Goal: Task Accomplishment & Management: Complete application form

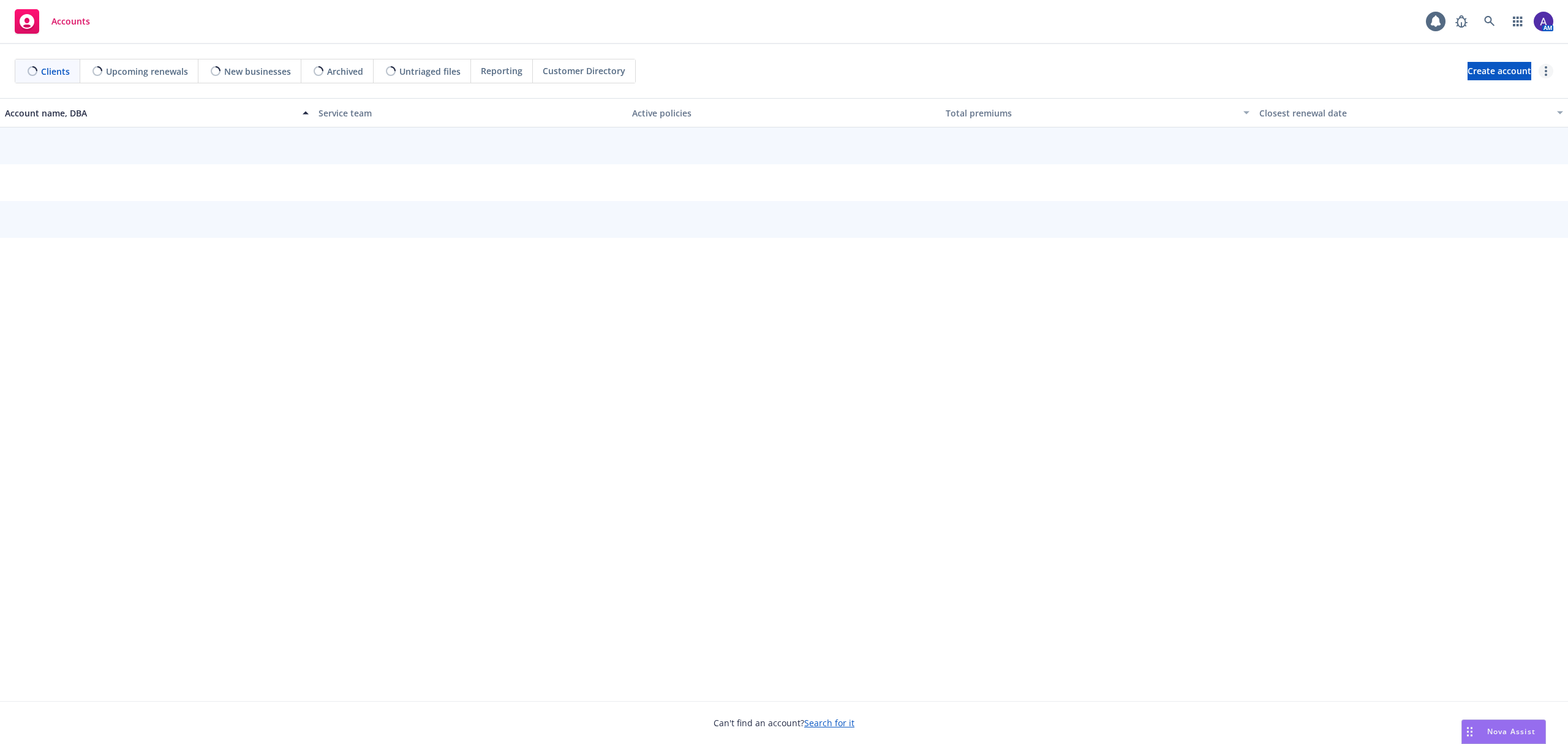
click at [1549, 74] on link "more" at bounding box center [1546, 71] width 15 height 15
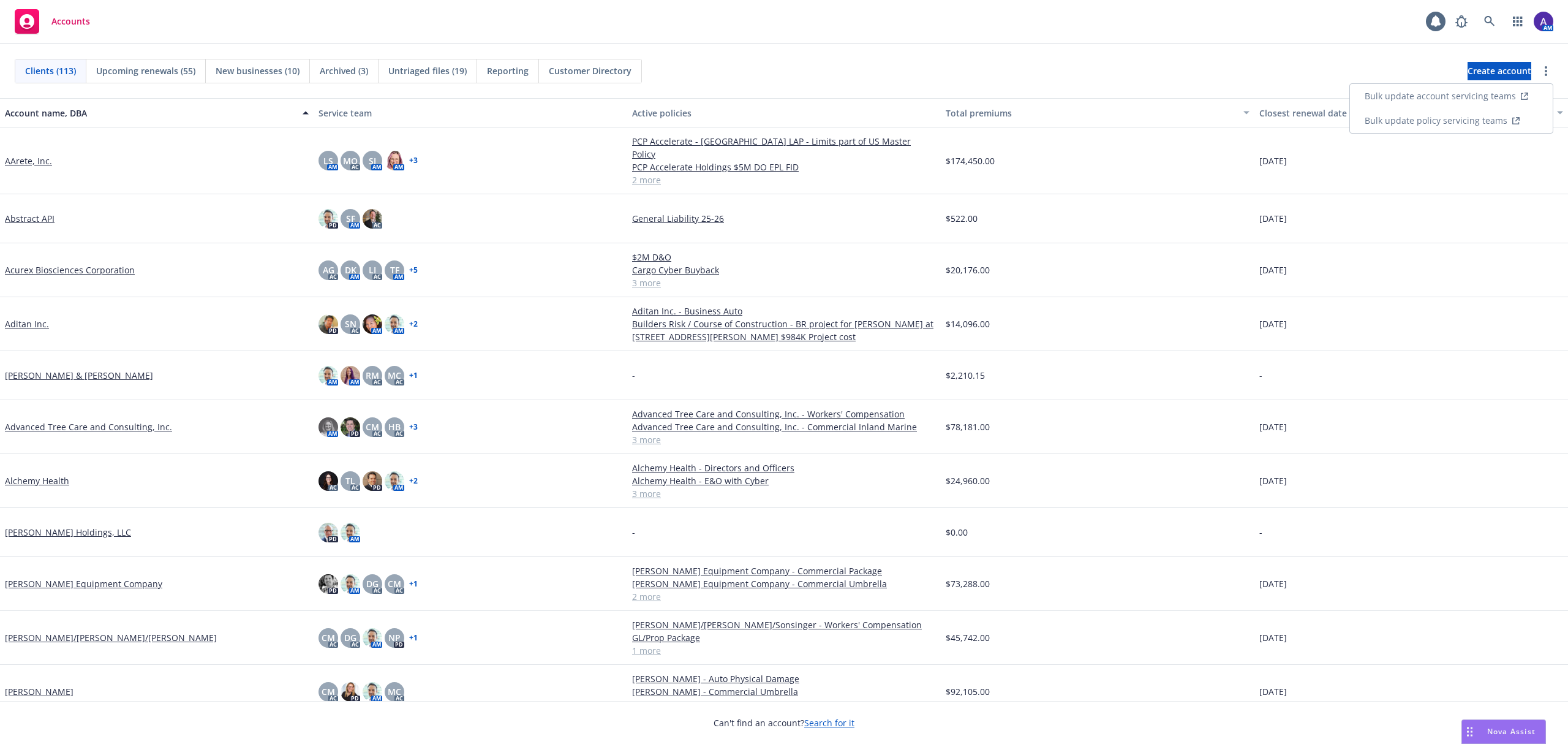
click at [1490, 95] on link "Bulk update account servicing teams" at bounding box center [1452, 96] width 203 height 25
click at [1545, 72] on icon "more" at bounding box center [1545, 71] width 2 height 9
click at [1489, 118] on link "Bulk update policy servicing teams" at bounding box center [1452, 121] width 203 height 25
click at [1498, 27] on link at bounding box center [1490, 22] width 25 height 25
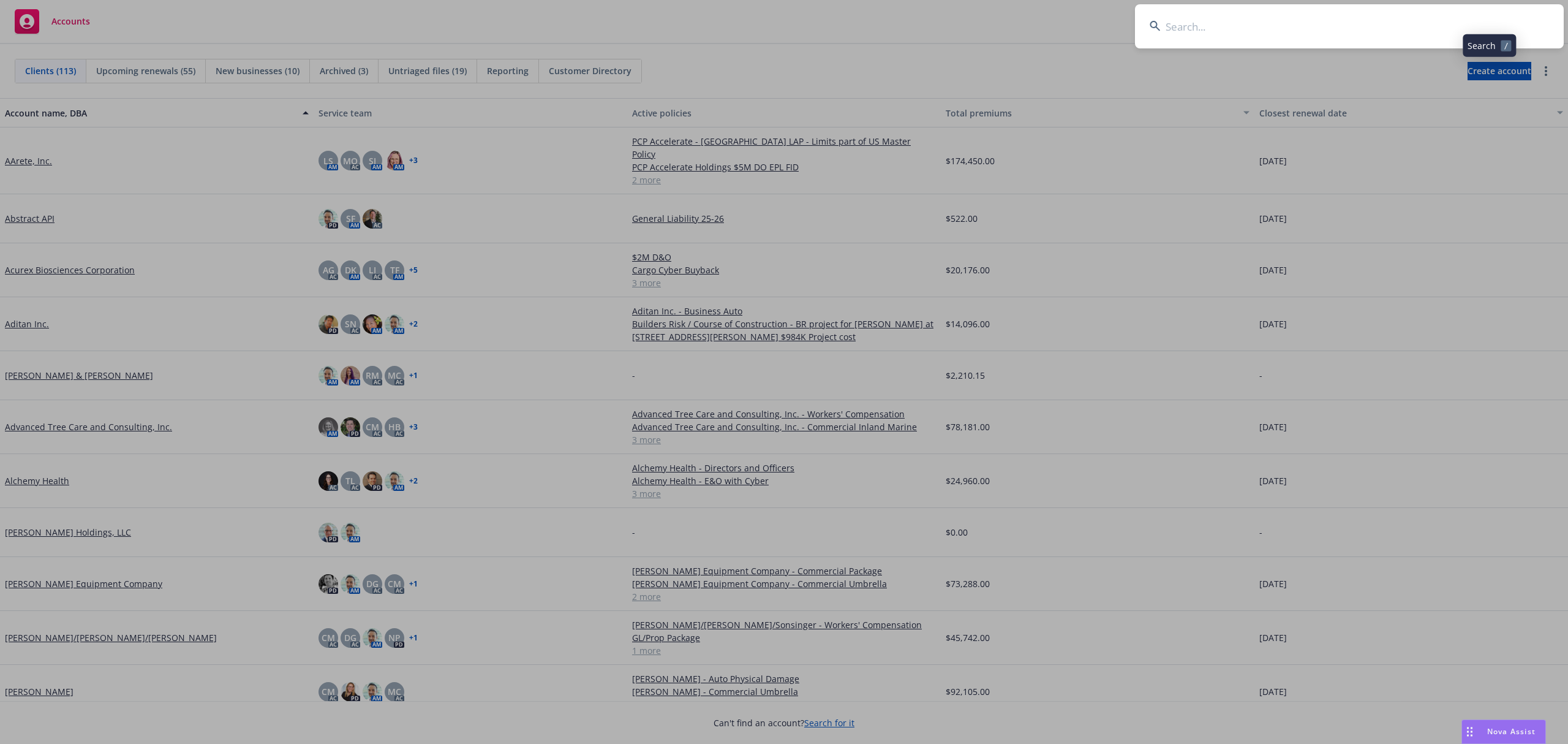
click at [1380, 30] on input at bounding box center [1349, 26] width 429 height 44
click at [1380, 30] on input "Ari K Properties Inc." at bounding box center [1349, 26] width 429 height 44
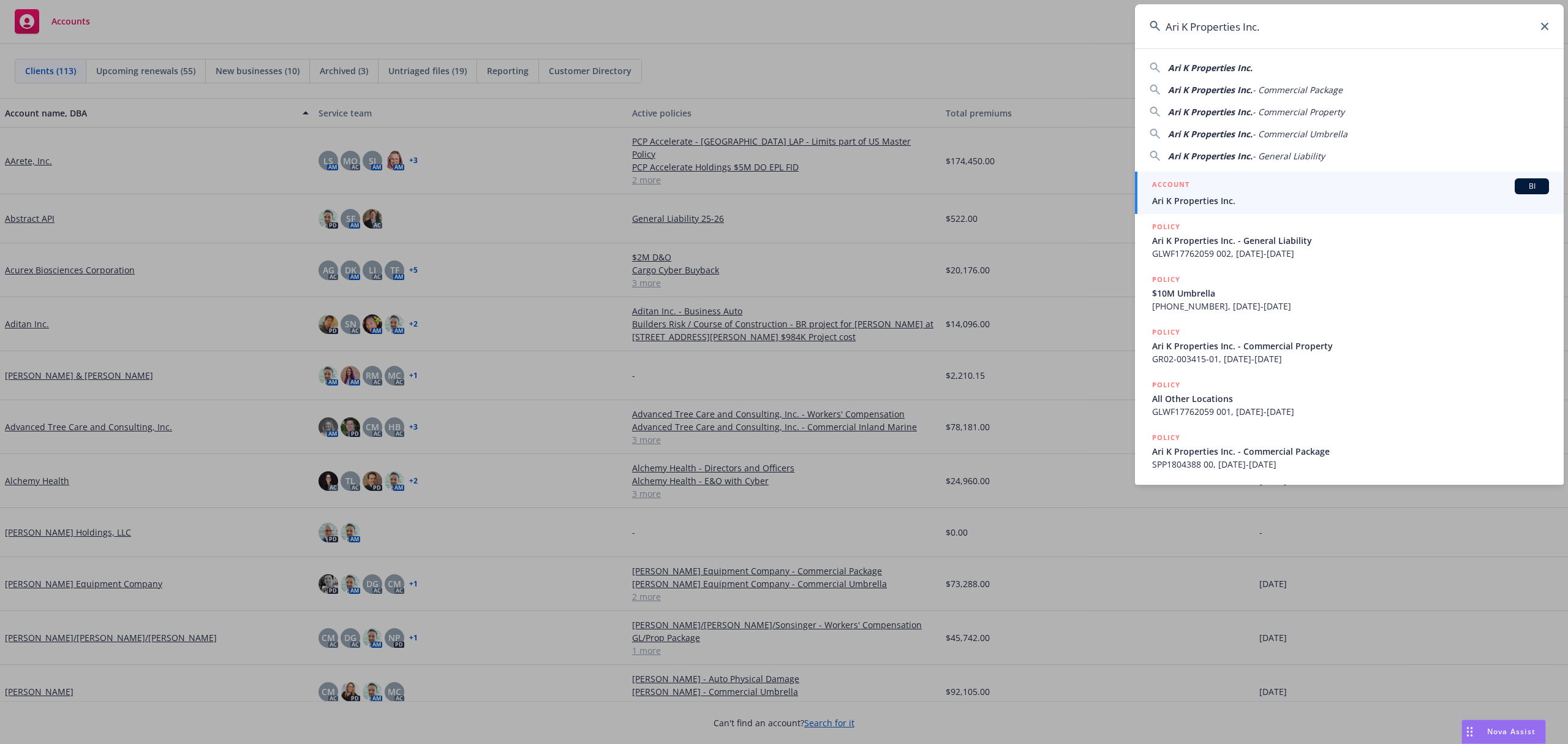
type input "Ari K Properties Inc."
click at [1177, 186] on h5 "ACCOUNT" at bounding box center [1171, 186] width 37 height 15
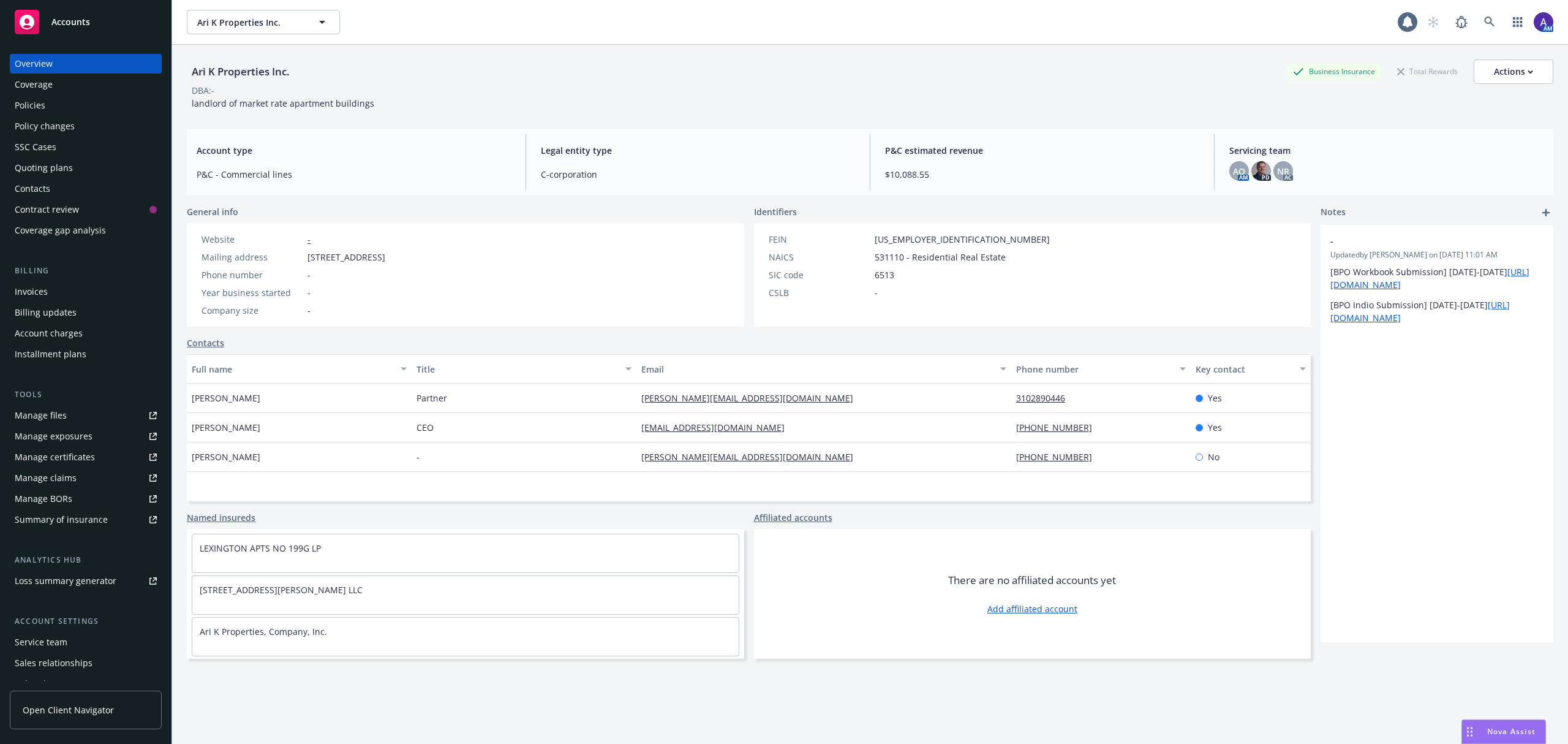
click at [28, 111] on div "Policies" at bounding box center [30, 105] width 31 height 20
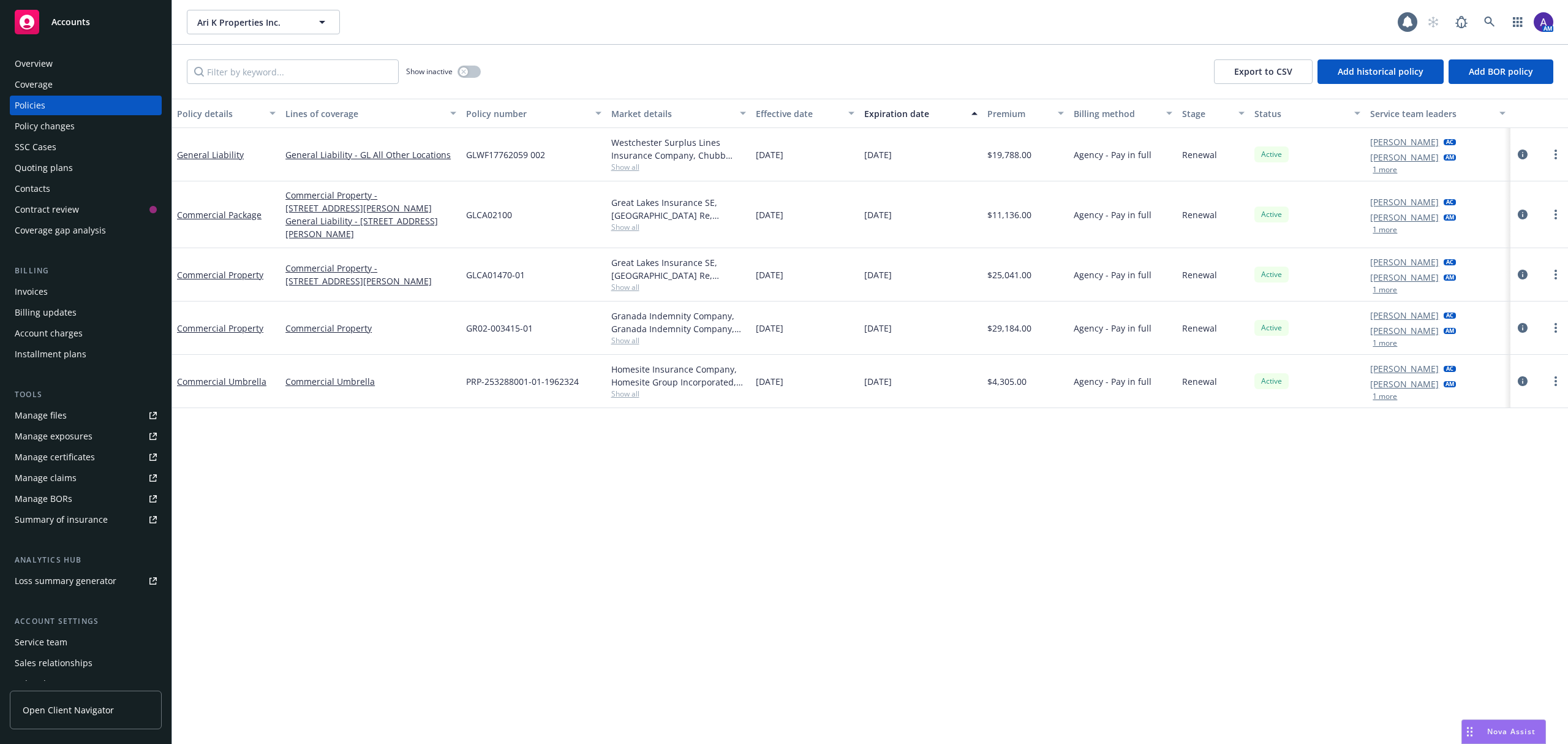
click at [1385, 228] on button "1 more" at bounding box center [1385, 230] width 25 height 7
click at [1525, 329] on icon "circleInformation" at bounding box center [1522, 329] width 9 height 9
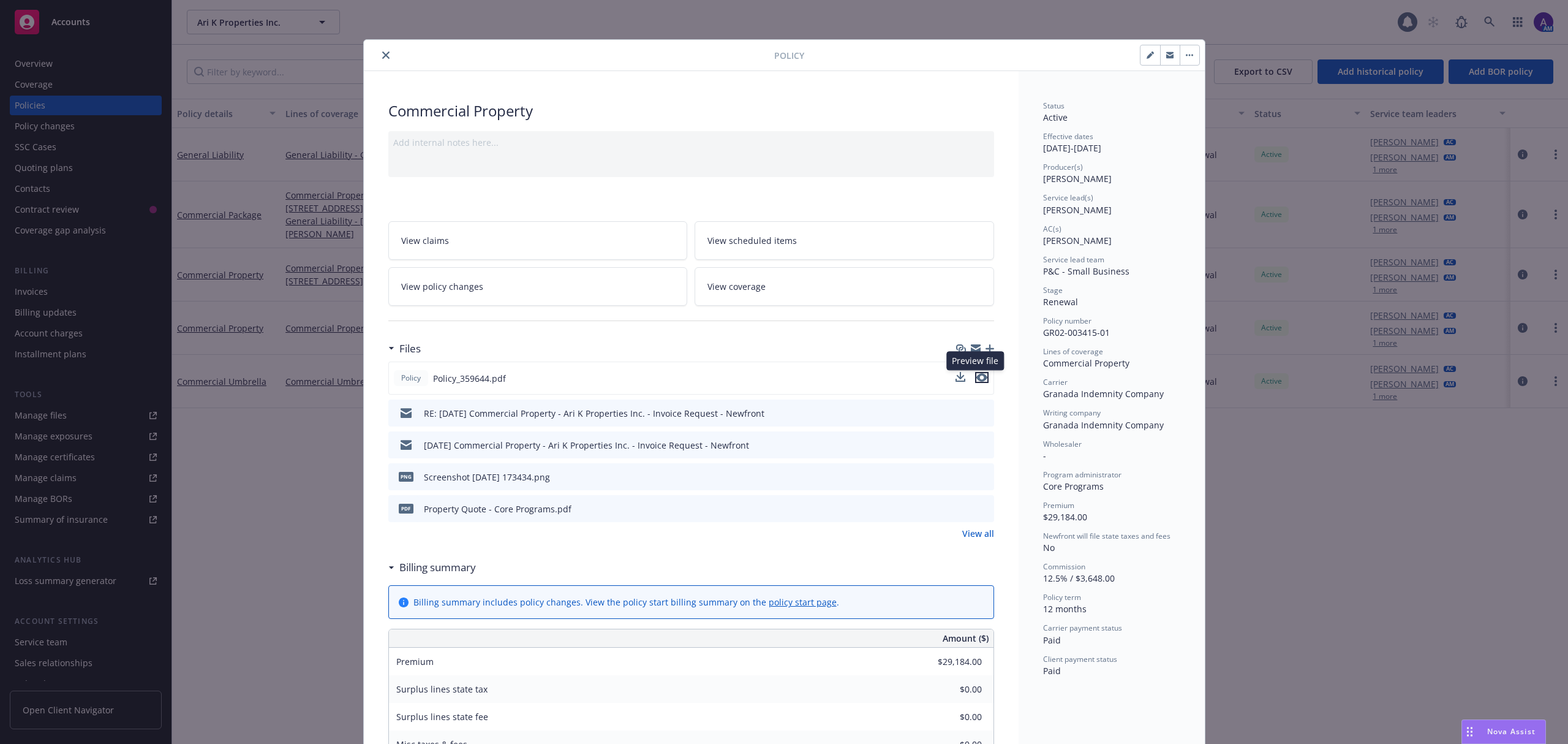
click at [976, 376] on icon "preview file" at bounding box center [982, 378] width 11 height 9
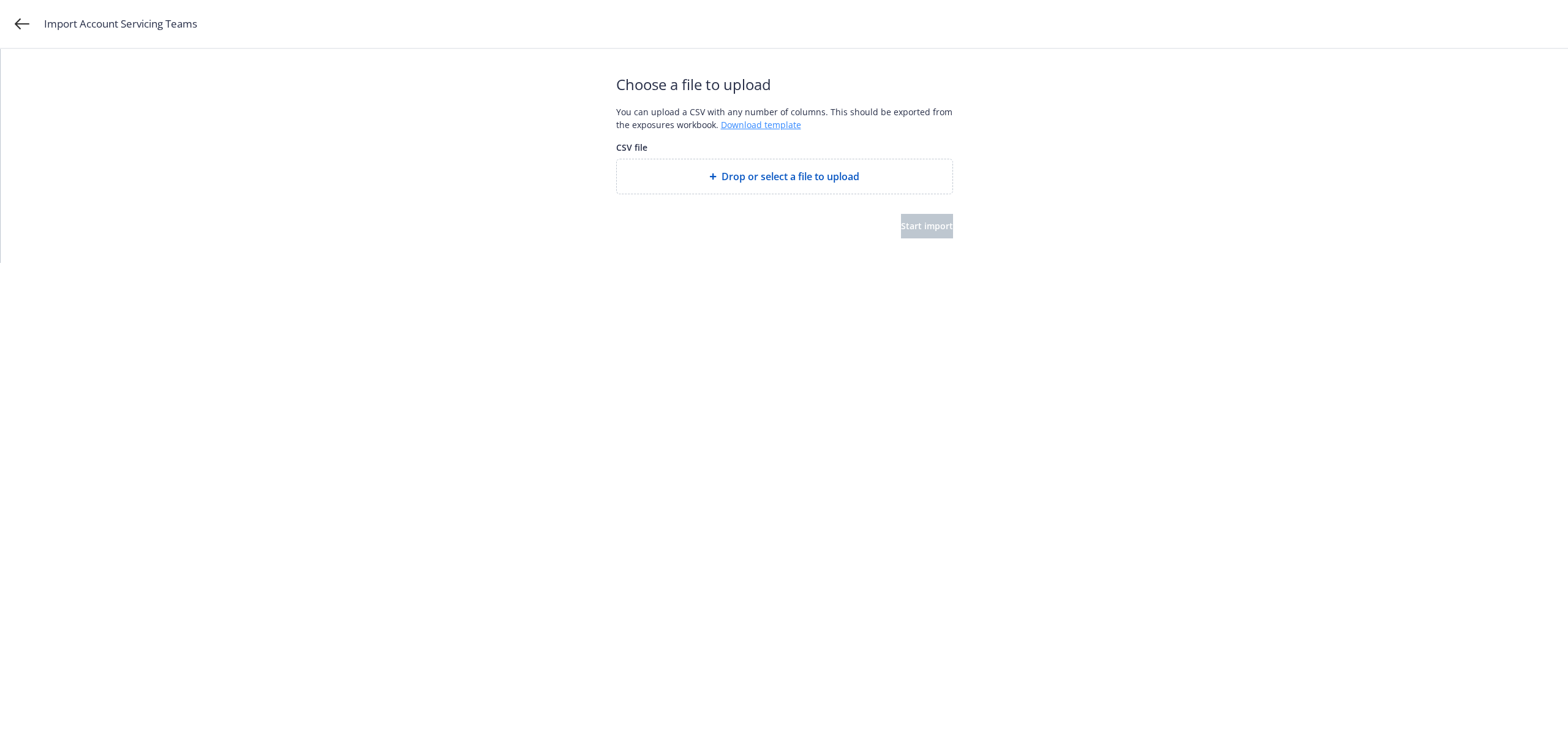
click at [773, 119] on link "Download template" at bounding box center [761, 124] width 80 height 12
click at [939, 226] on button "Start import" at bounding box center [927, 226] width 52 height 25
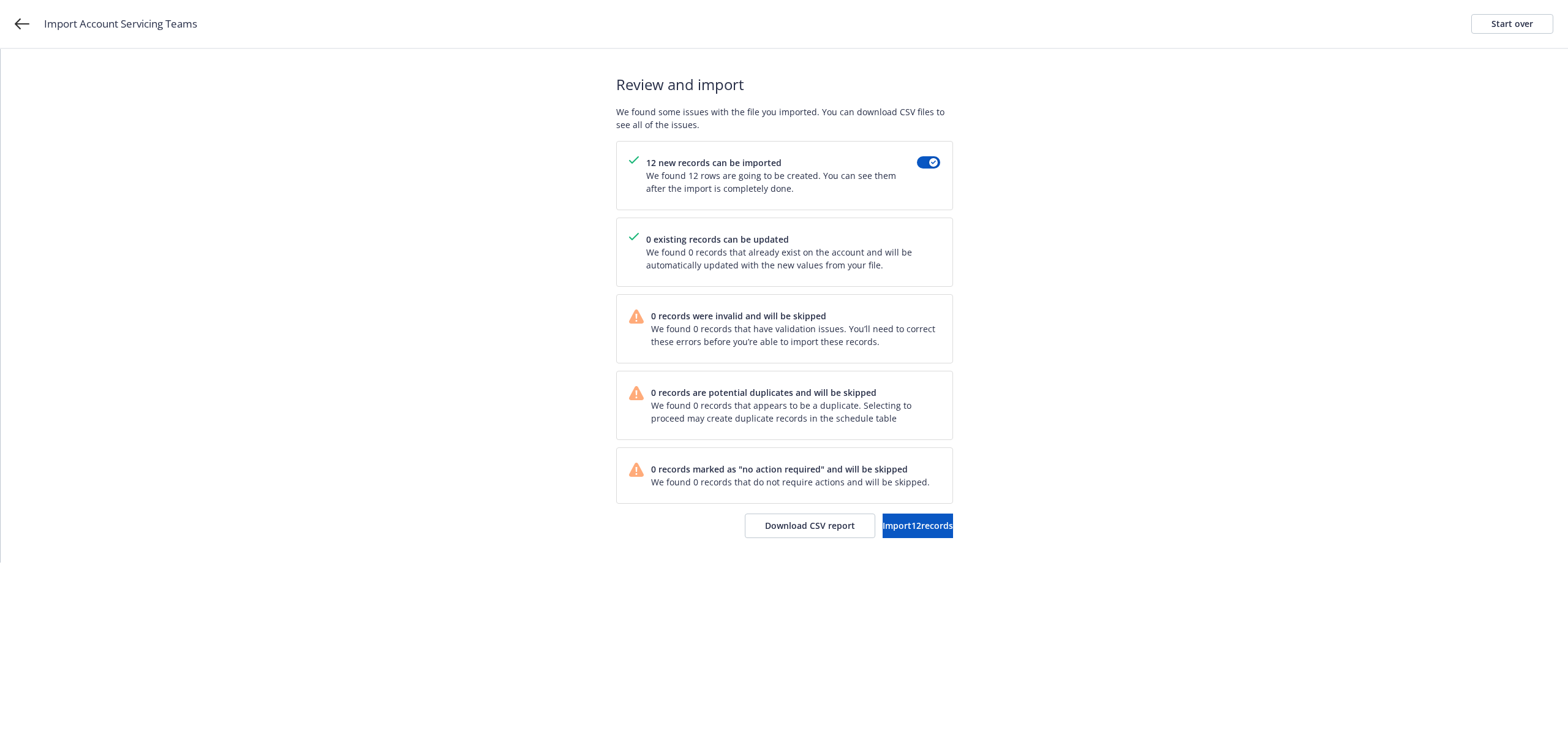
click at [894, 540] on div "Review and import We found some issues with the file you imported. You can down…" at bounding box center [784, 306] width 337 height 514
click at [893, 537] on button "Import 12 records" at bounding box center [918, 526] width 71 height 25
click at [912, 530] on span "View accounts" at bounding box center [903, 526] width 60 height 12
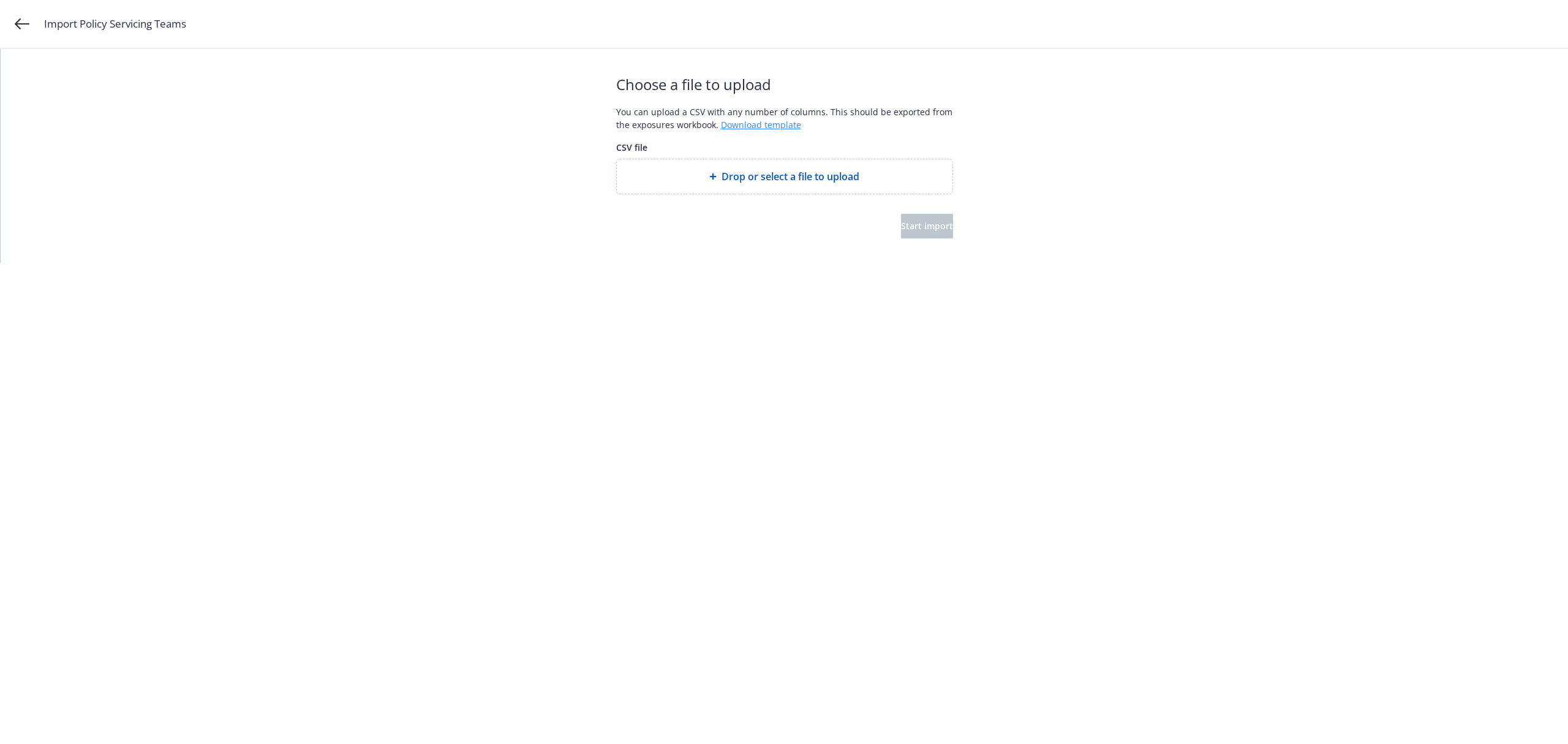
click at [794, 125] on link "Download template" at bounding box center [761, 124] width 80 height 12
click at [919, 219] on button "Start import" at bounding box center [927, 226] width 52 height 25
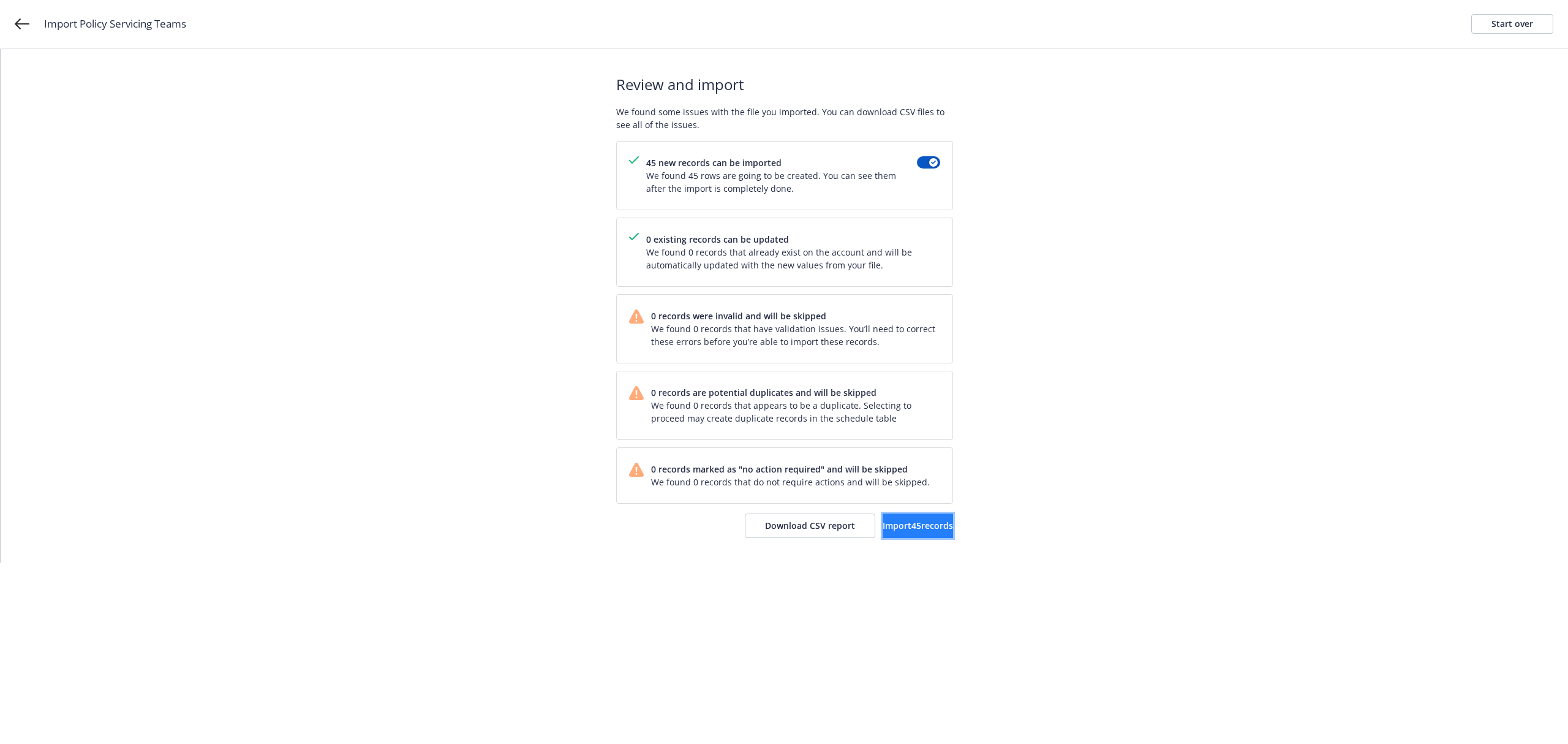
click at [883, 533] on button "Import 45 records" at bounding box center [918, 526] width 71 height 25
click at [883, 531] on span "View accounts" at bounding box center [903, 526] width 60 height 12
